Goal: Task Accomplishment & Management: Manage account settings

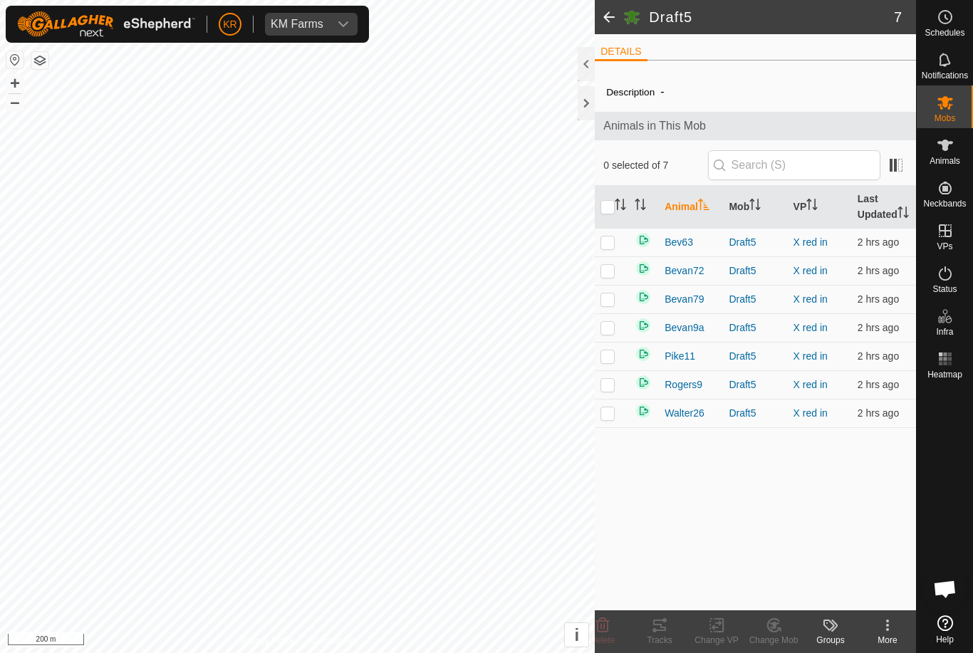
click at [611, 213] on input "checkbox" at bounding box center [608, 207] width 14 height 14
checkbox input "true"
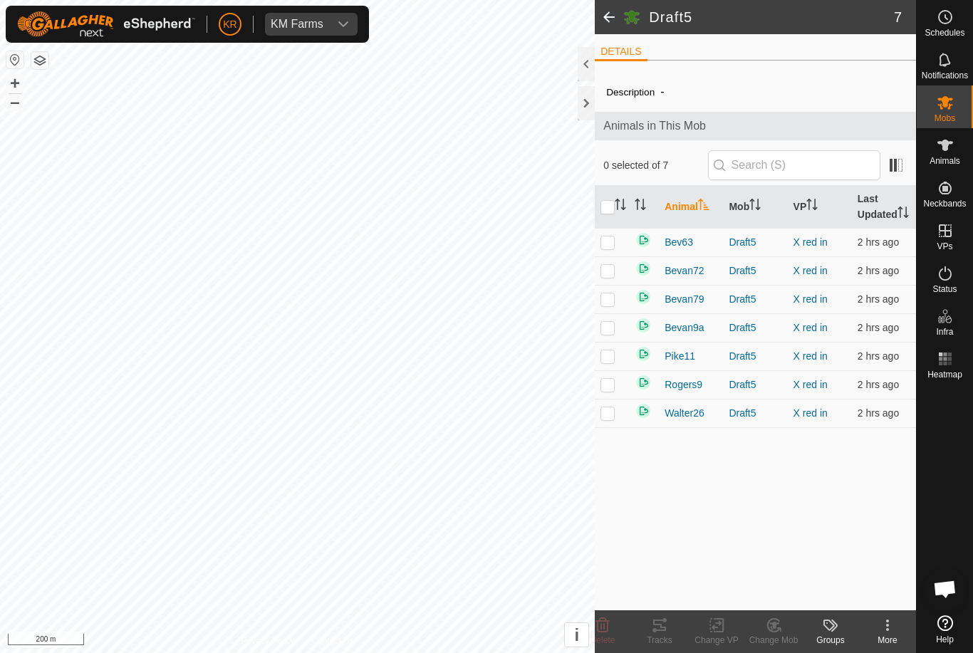
checkbox input "true"
click at [781, 627] on icon at bounding box center [774, 625] width 18 height 17
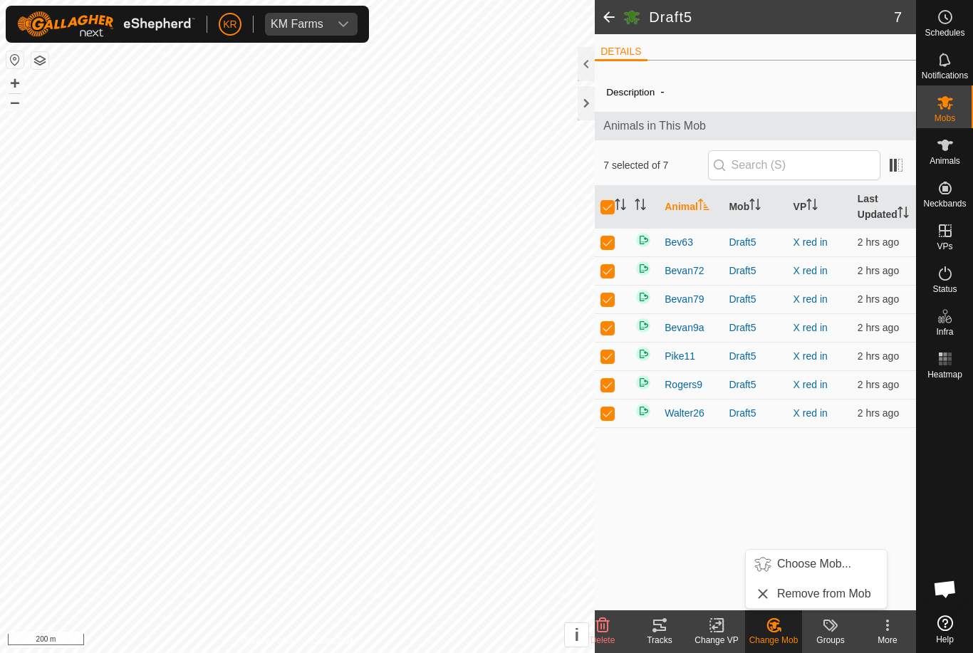
click at [812, 560] on span "Choose Mob..." at bounding box center [814, 564] width 74 height 17
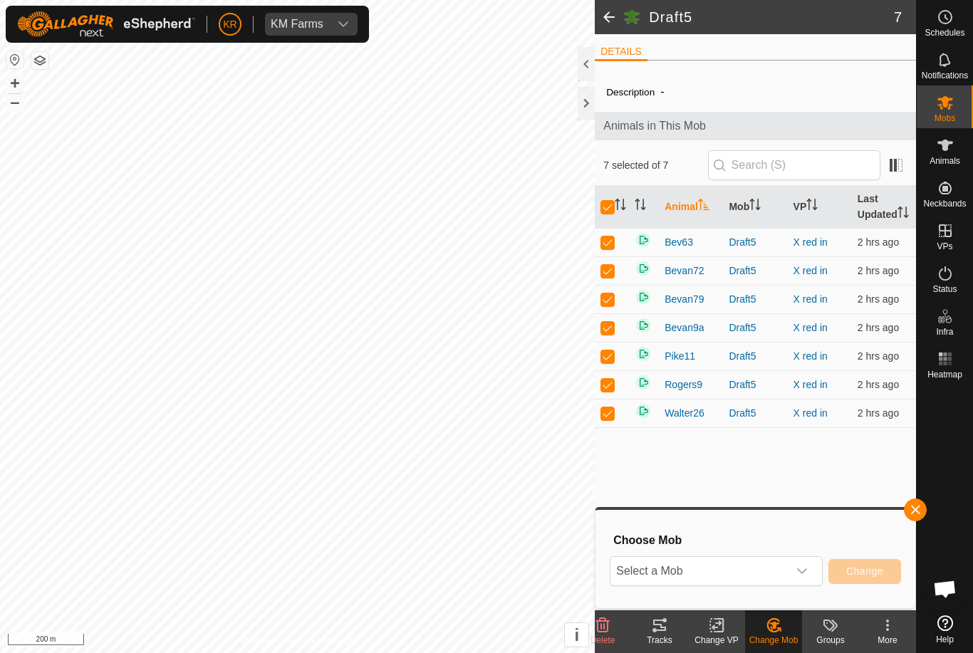
click at [783, 575] on span "Select a Mob" at bounding box center [699, 571] width 177 height 28
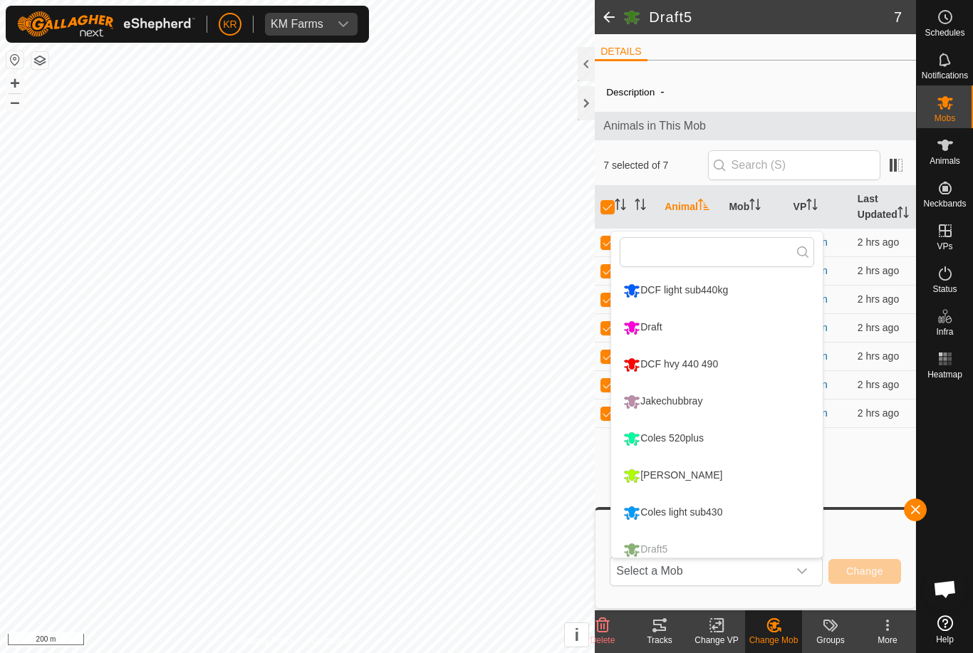
click at [699, 363] on div "DCF hvy 440 490" at bounding box center [671, 365] width 102 height 24
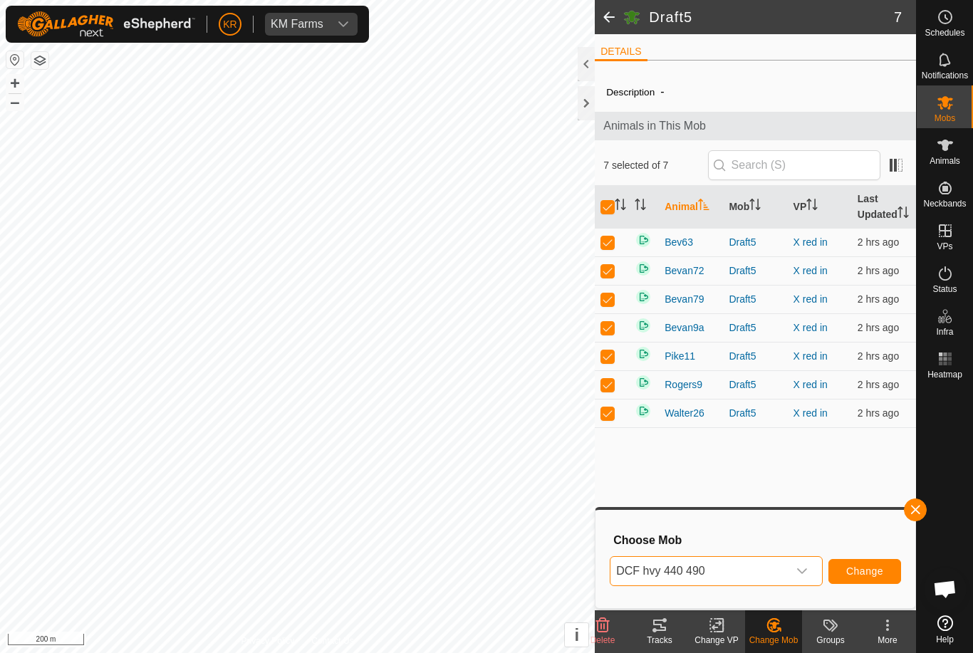
click at [863, 564] on button "Change" at bounding box center [865, 571] width 73 height 25
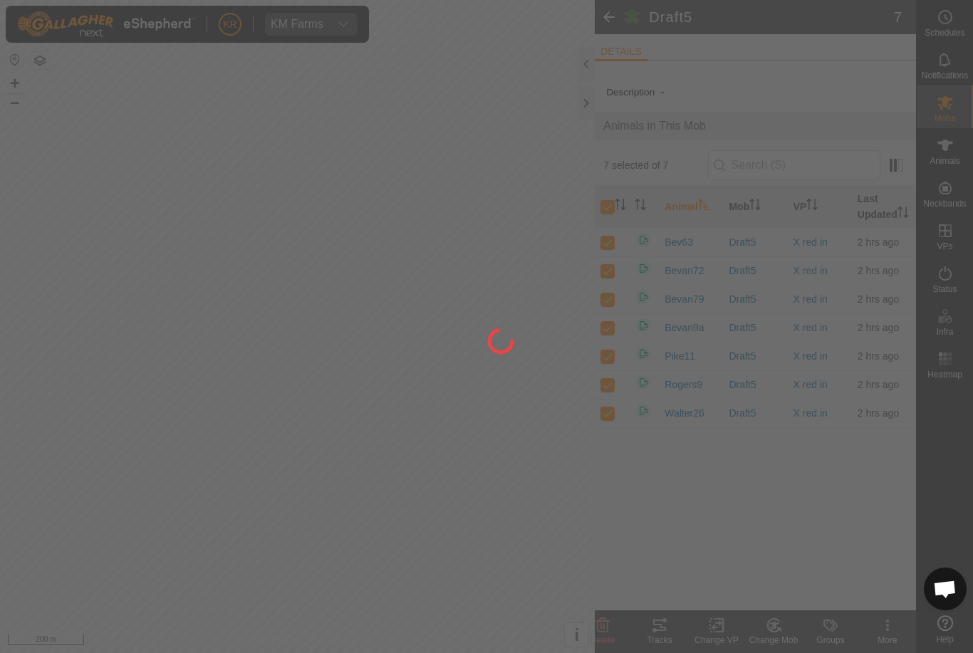
checkbox input "false"
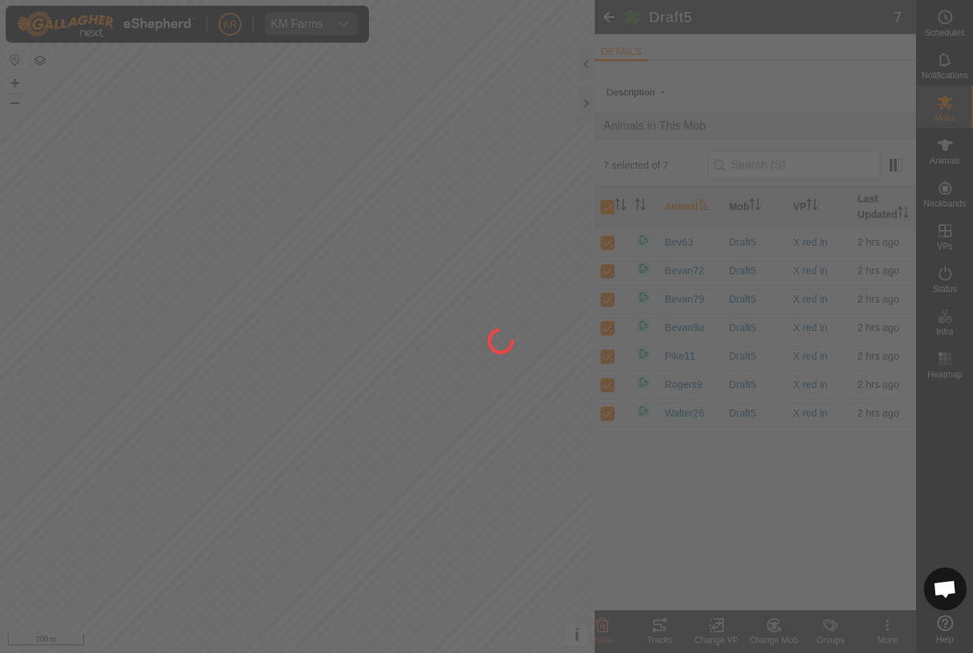
checkbox input "false"
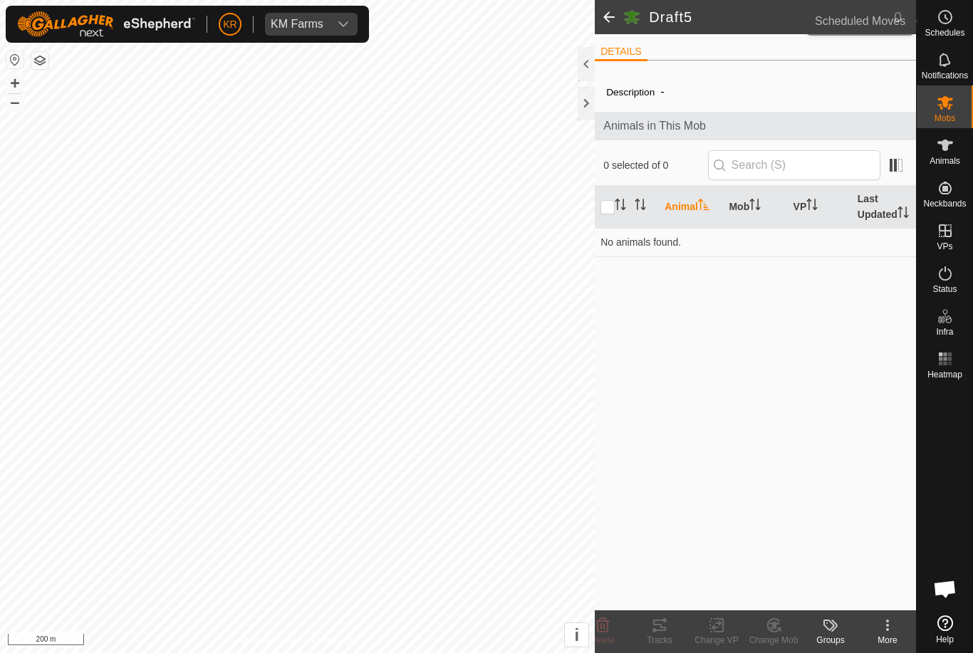
click at [955, 26] on es-schedule-vp-svg-icon at bounding box center [946, 17] width 26 height 23
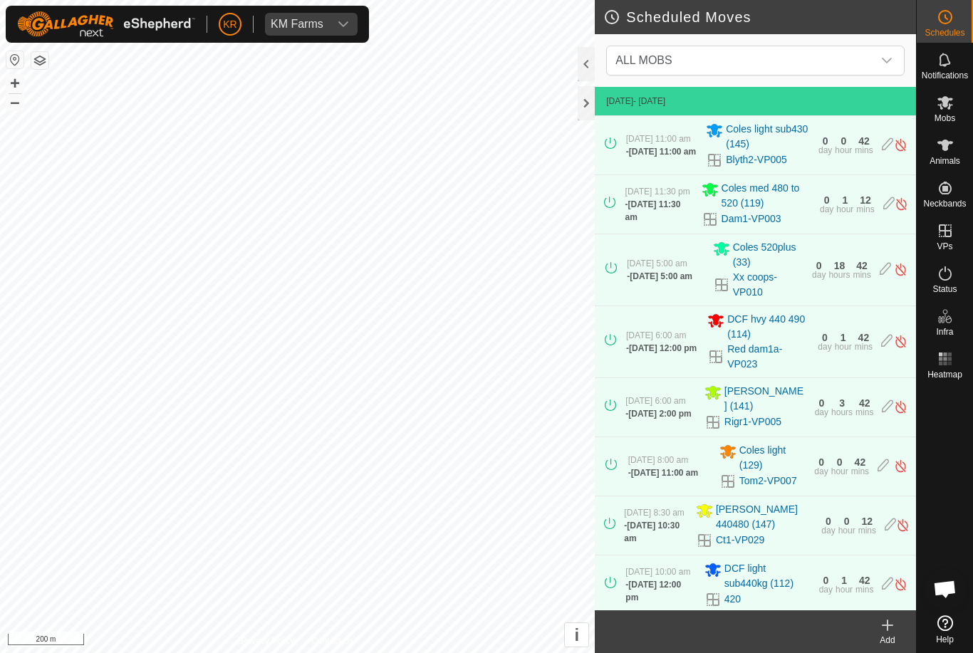
click at [866, 65] on span "ALL MOBS" at bounding box center [741, 60] width 263 height 28
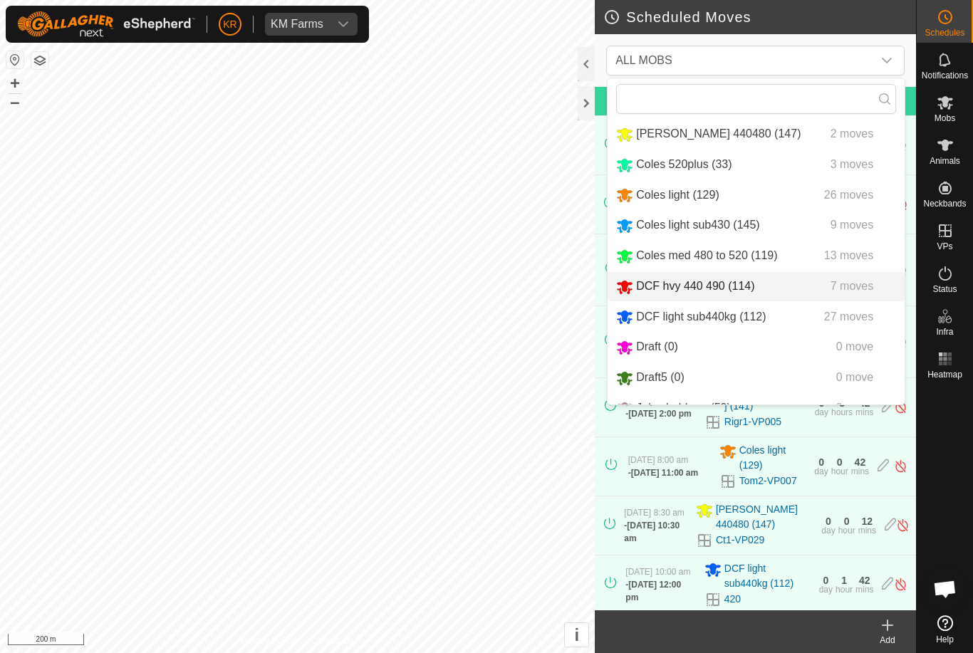
click at [778, 281] on div "DCF hvy 440 490 (114) 7 moves" at bounding box center [756, 287] width 280 height 18
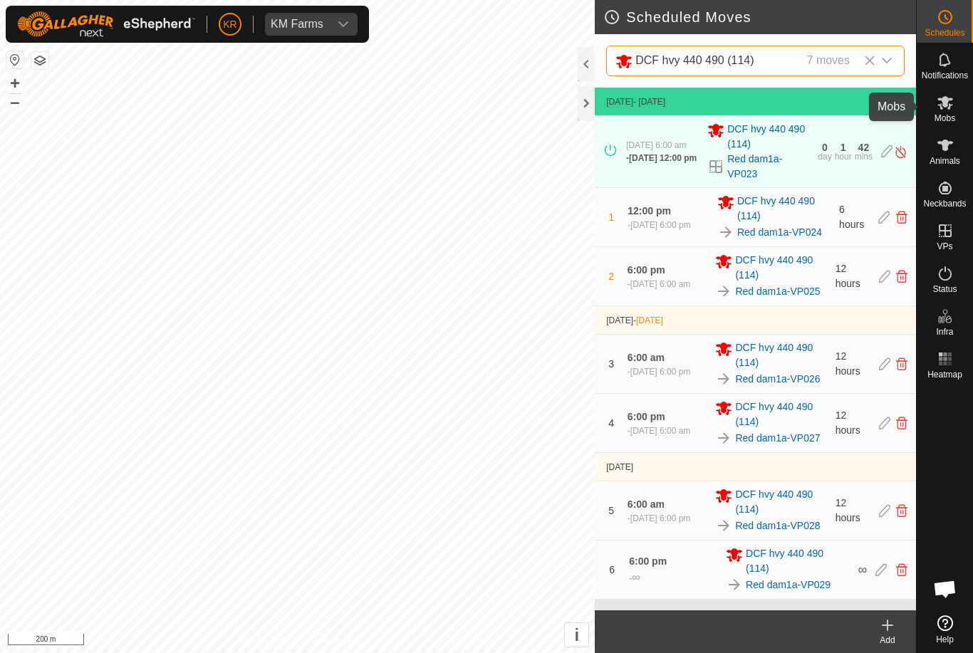
click at [949, 110] on icon at bounding box center [945, 102] width 17 height 17
